Goal: Information Seeking & Learning: Compare options

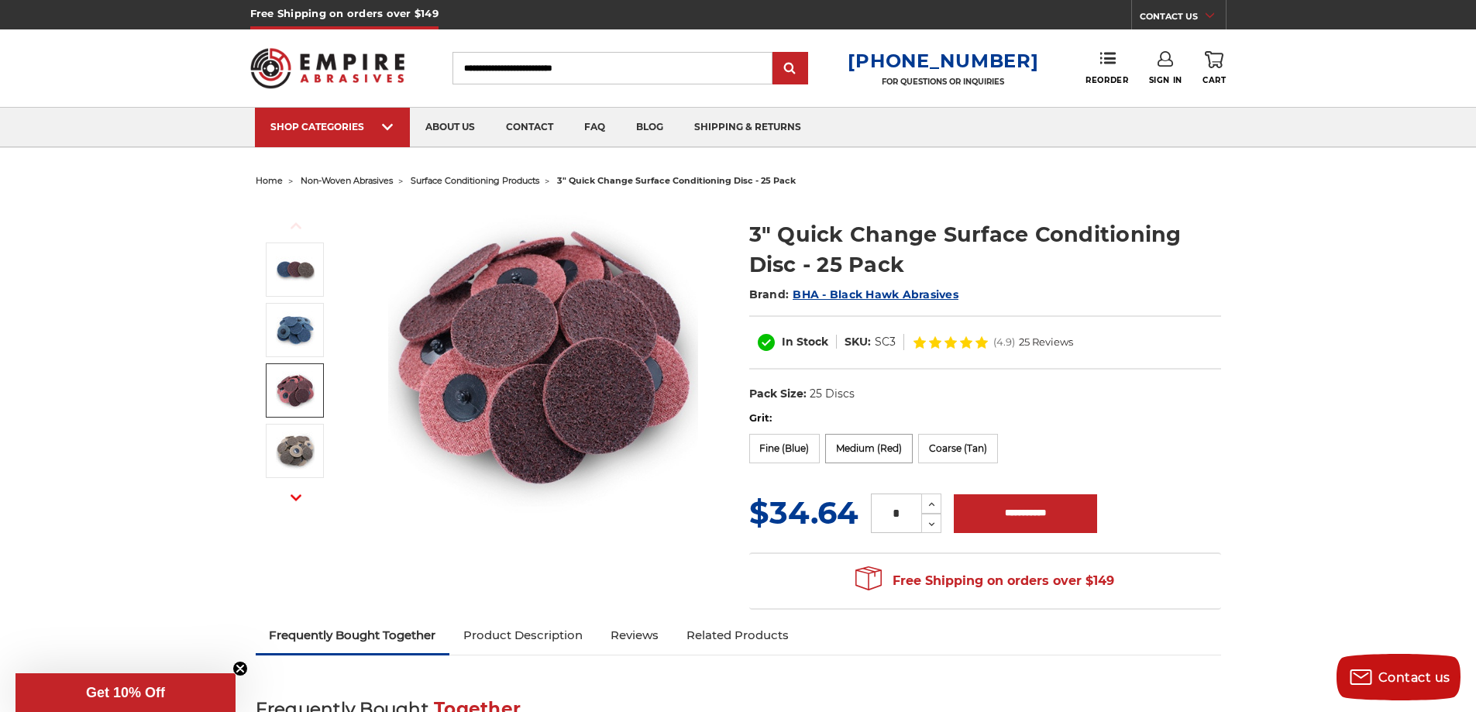
click at [851, 452] on label "Medium (Red)" at bounding box center [869, 448] width 88 height 29
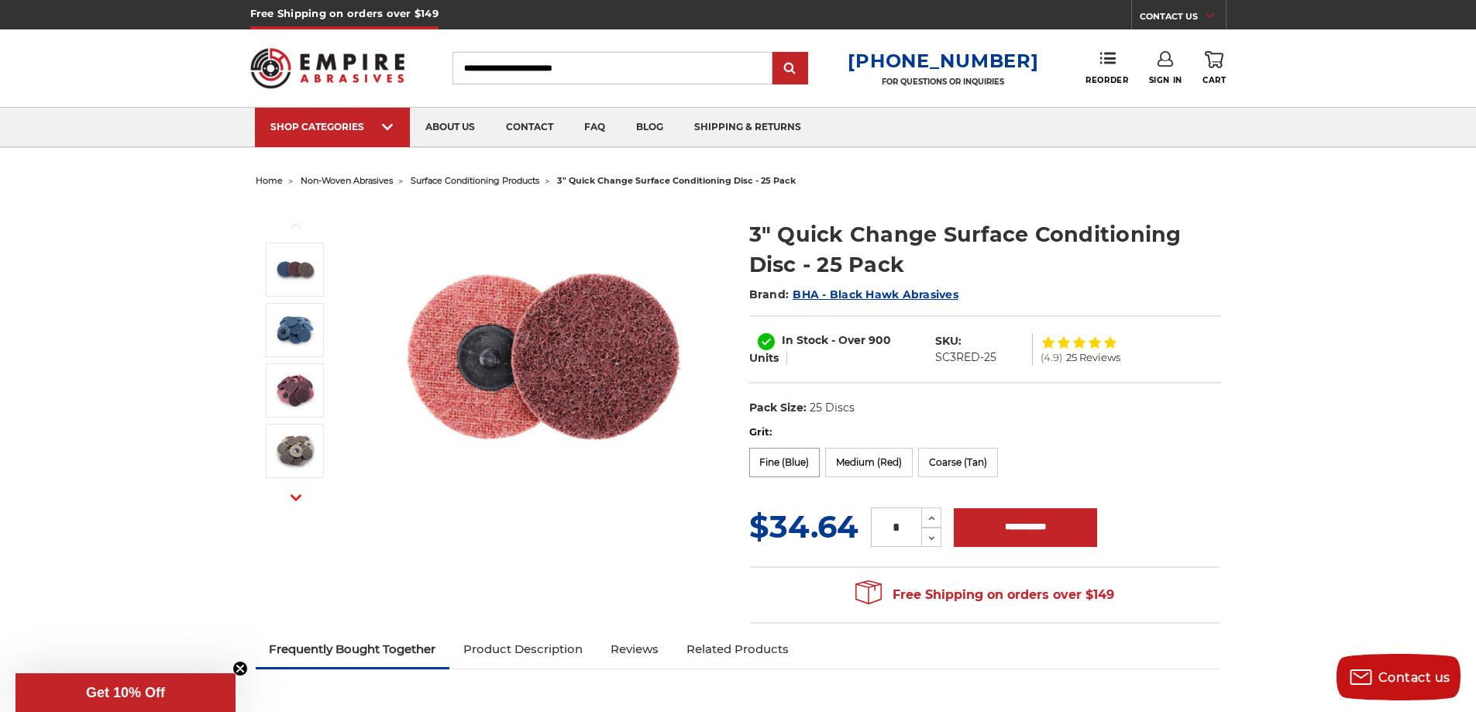
click at [797, 462] on label "Fine (Blue)" at bounding box center [784, 462] width 71 height 29
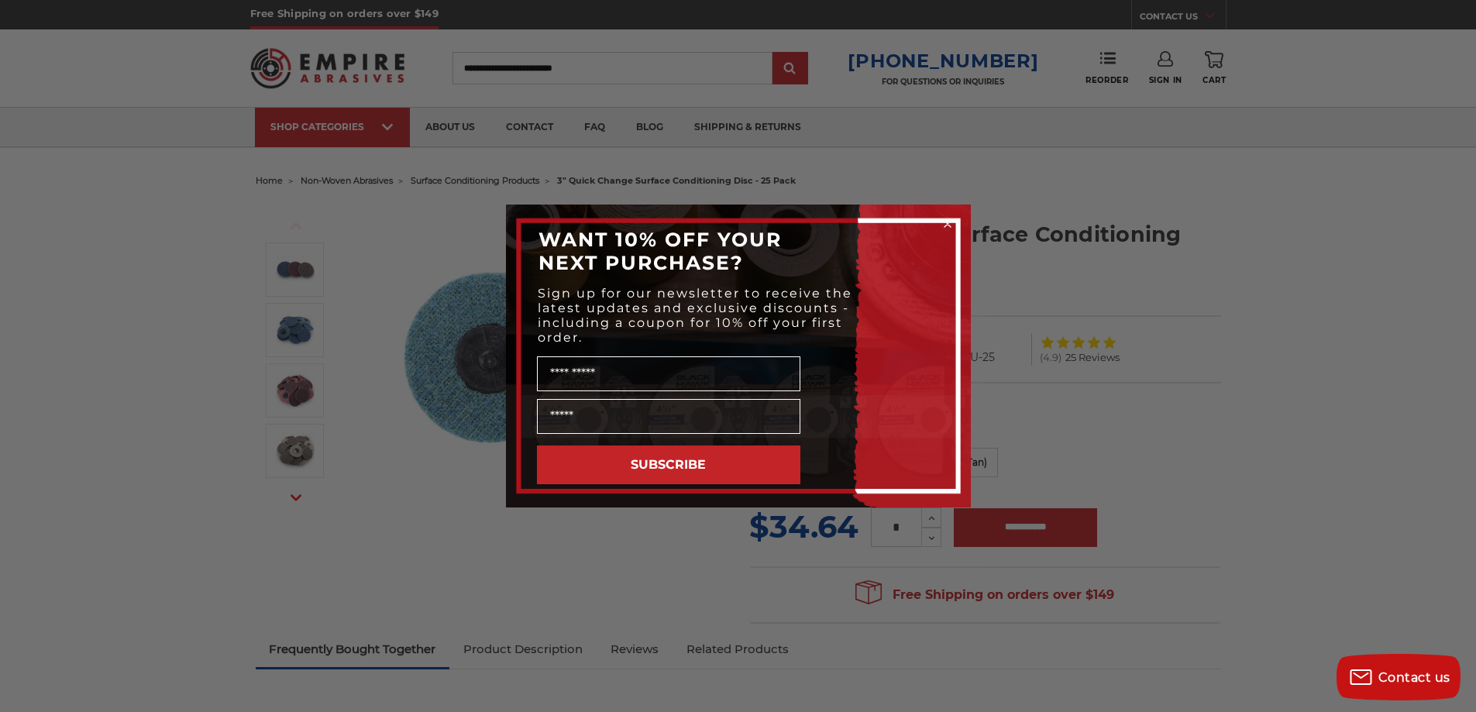
click at [945, 220] on circle "Close dialog" at bounding box center [947, 224] width 15 height 15
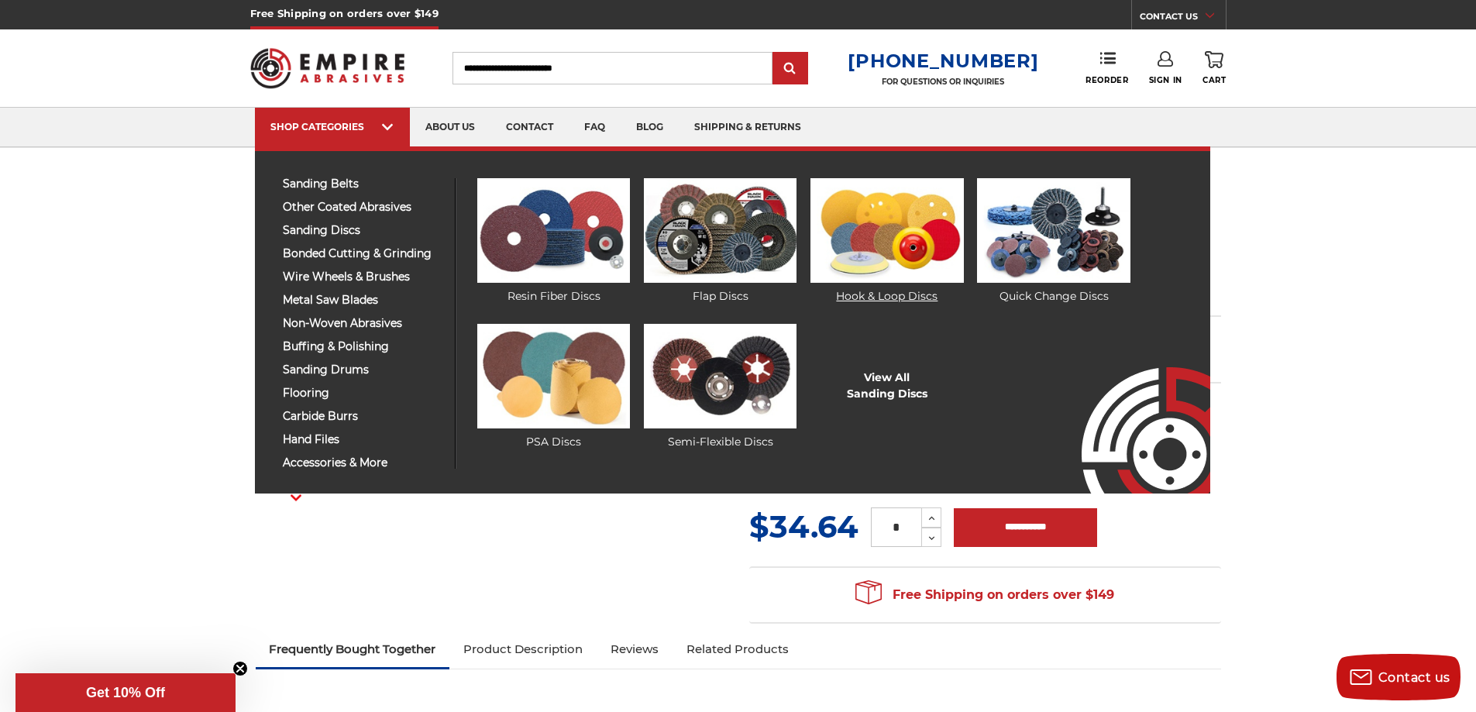
click at [889, 235] on img at bounding box center [886, 230] width 153 height 105
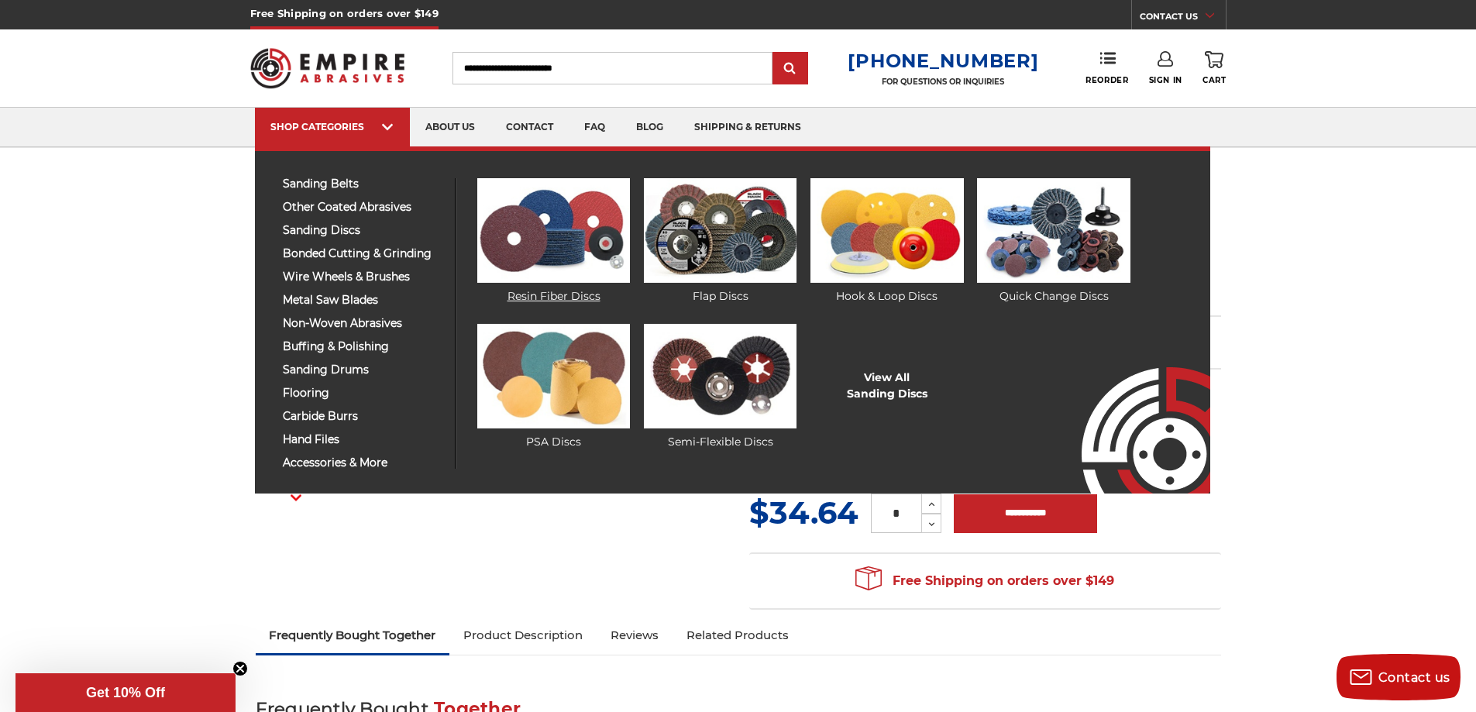
click at [575, 251] on img at bounding box center [553, 230] width 153 height 105
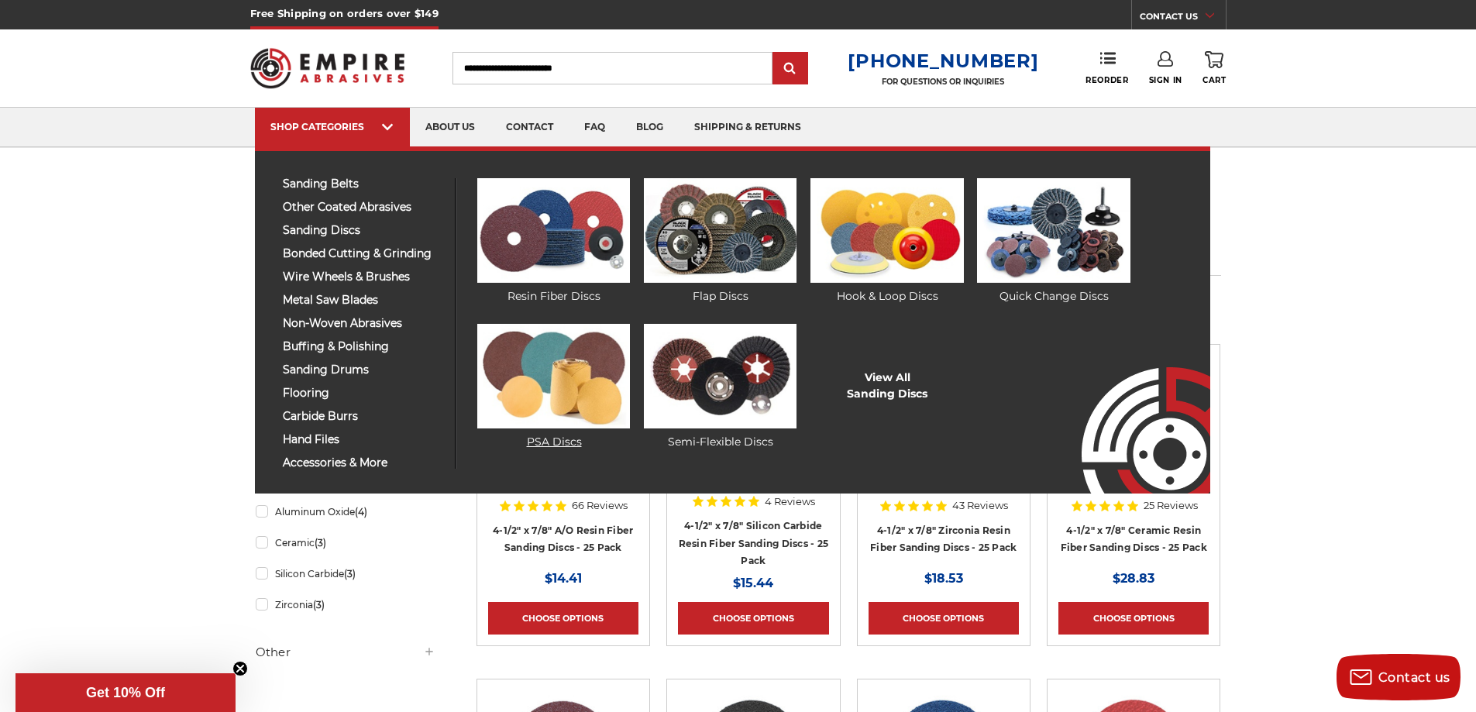
click at [569, 387] on img at bounding box center [553, 376] width 153 height 105
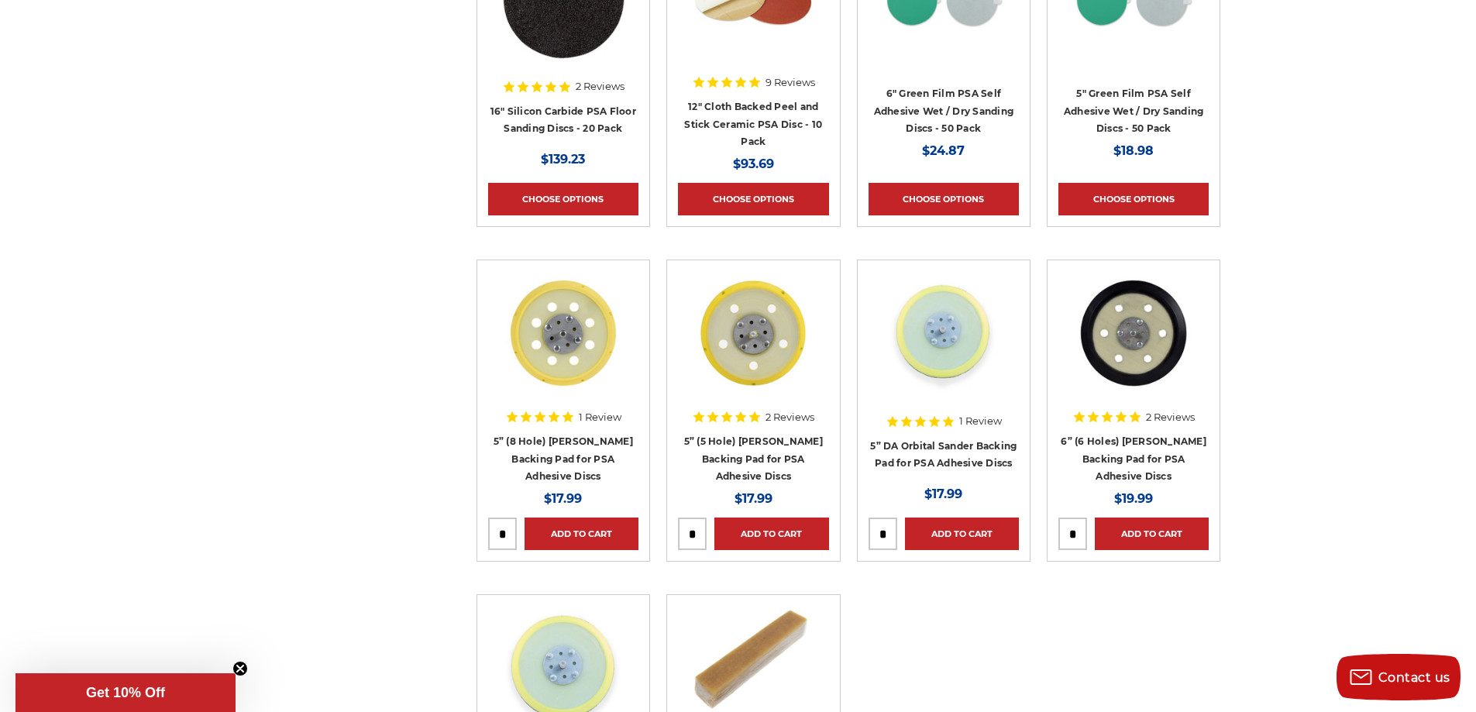
scroll to position [2092, 0]
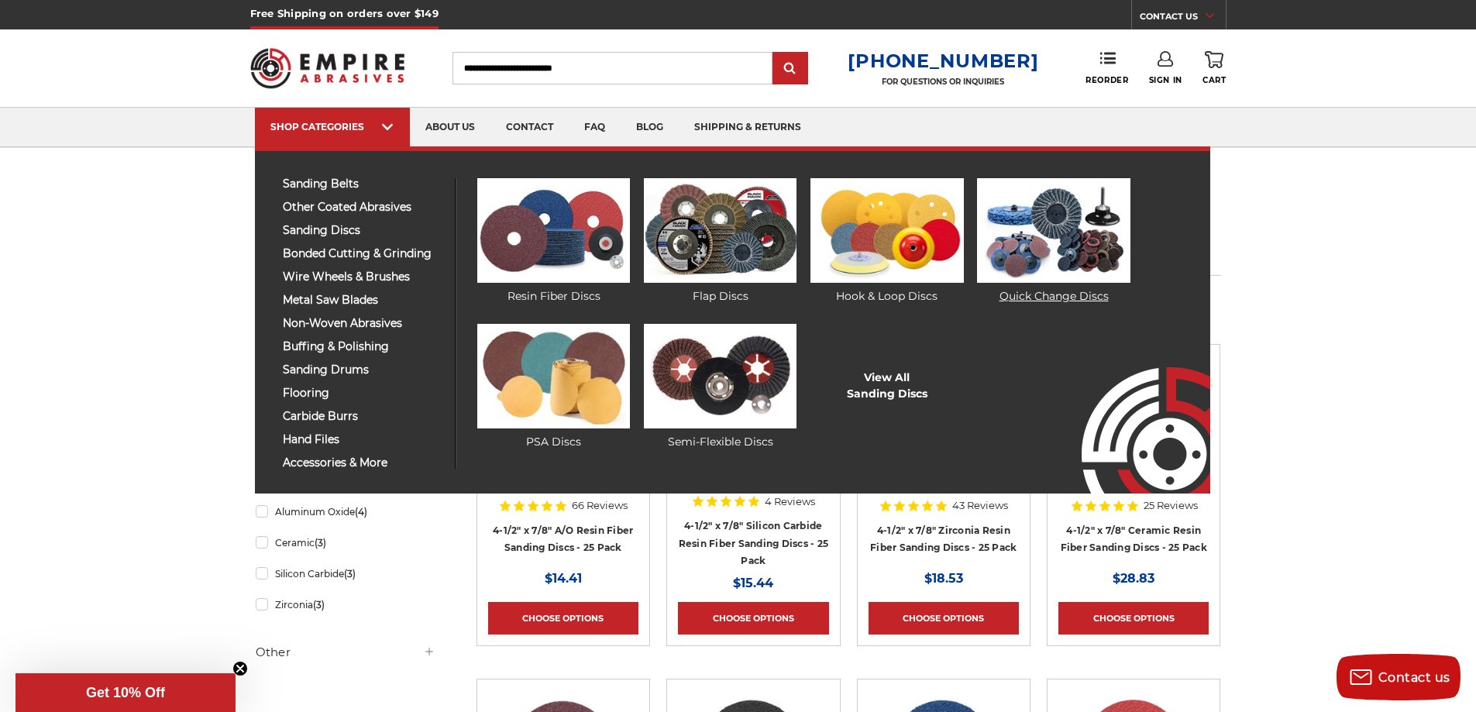
click at [1053, 245] on img at bounding box center [1053, 230] width 153 height 105
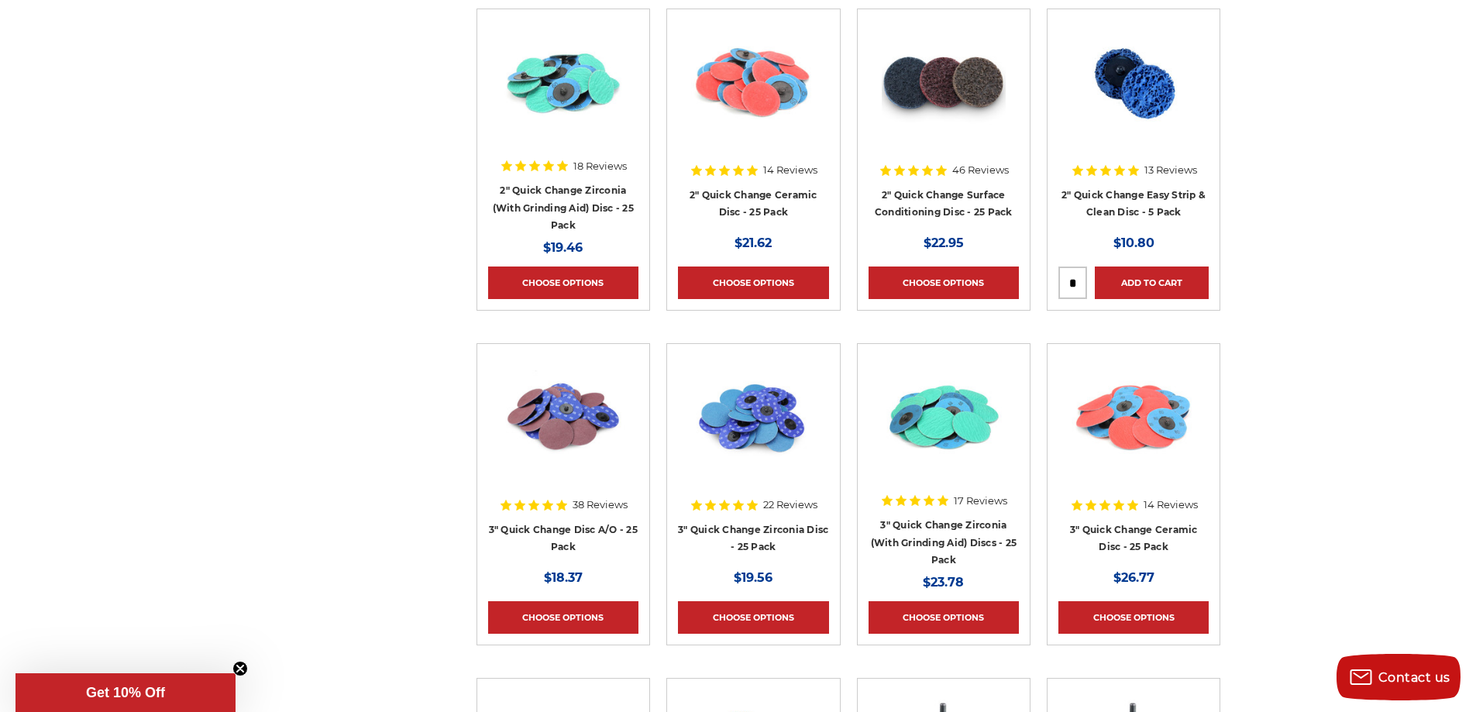
scroll to position [1336, 0]
